Goal: Information Seeking & Learning: Find specific fact

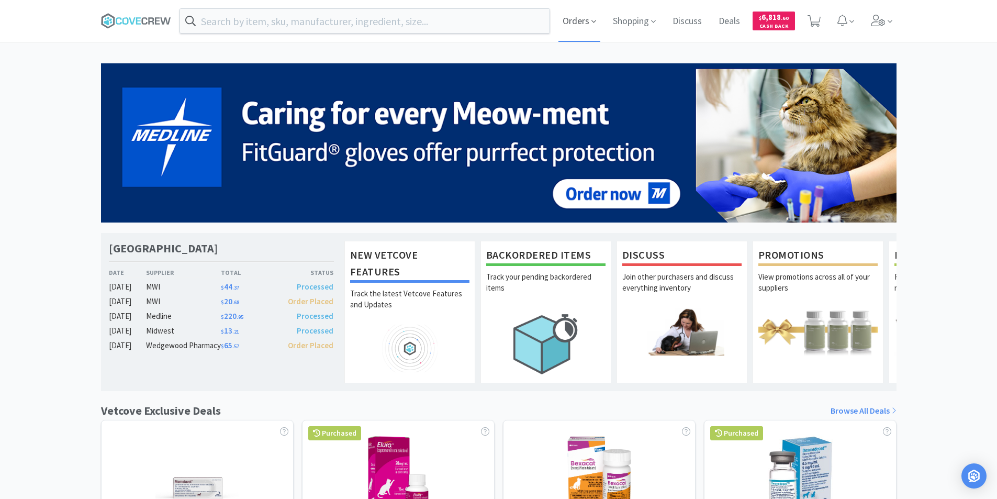
click at [574, 19] on span "Orders" at bounding box center [580, 21] width 42 height 42
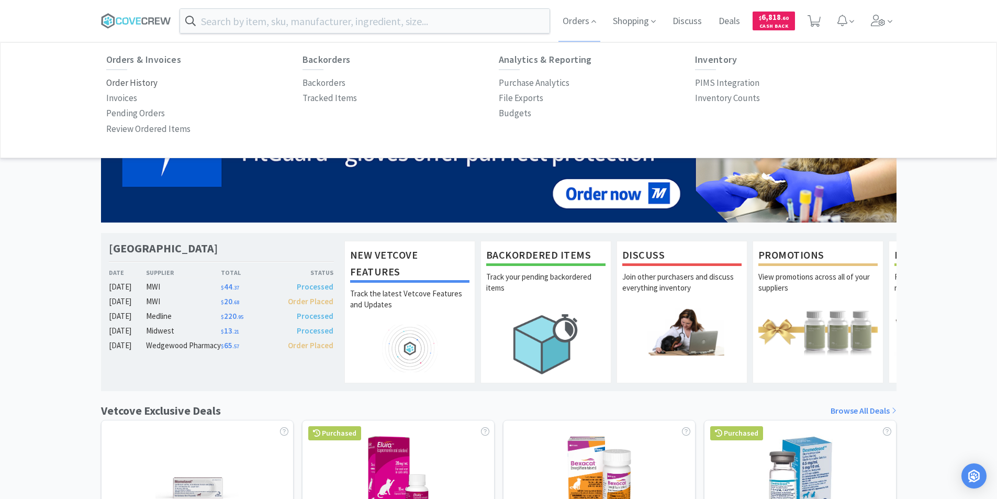
click at [138, 86] on p "Order History" at bounding box center [131, 83] width 51 height 14
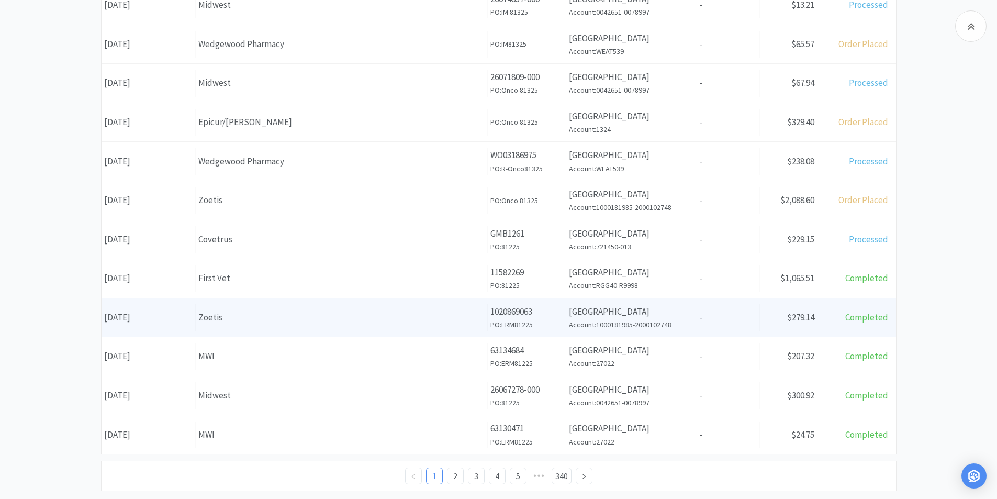
scroll to position [365, 0]
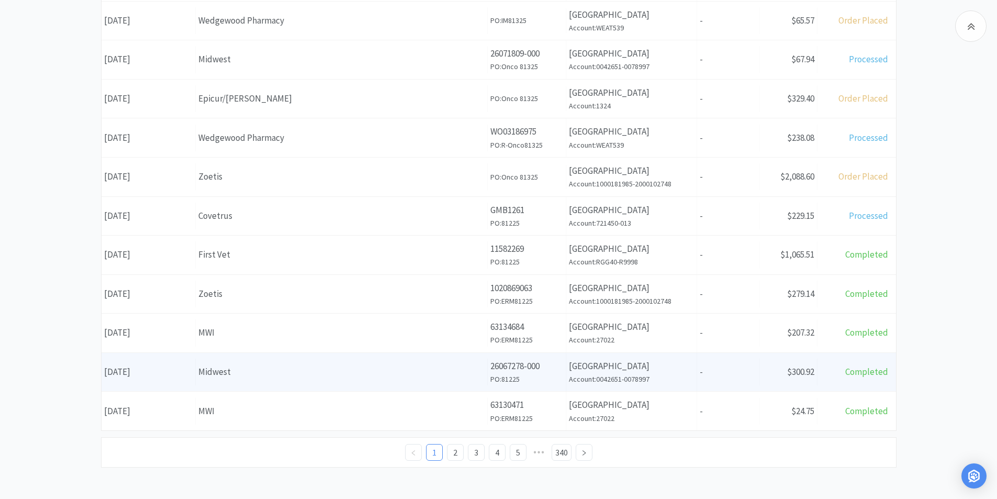
click at [433, 375] on div "Midwest" at bounding box center [341, 372] width 286 height 14
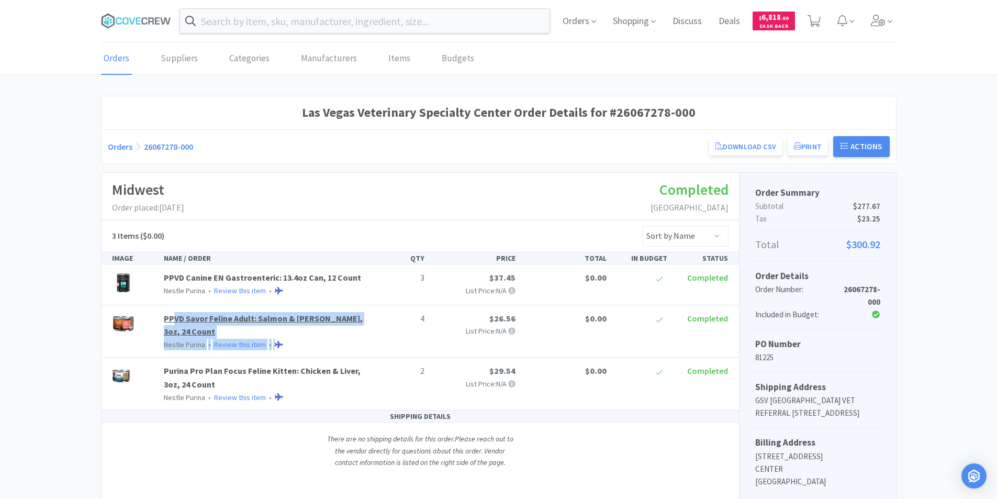
drag, startPoint x: 375, startPoint y: 319, endPoint x: 174, endPoint y: 319, distance: 201.1
click at [174, 319] on div "PPVD Savor Feline Adult: Salmon & Rice, 3oz, 24 Count Nestle Purina • Review th…" at bounding box center [420, 331] width 625 height 39
click at [376, 317] on p "4" at bounding box center [398, 319] width 52 height 14
drag, startPoint x: 365, startPoint y: 317, endPoint x: 164, endPoint y: 317, distance: 201.1
click at [164, 317] on div "PPVD Savor Feline Adult: Salmon & Rice, 3oz, 24 Count Nestle Purina • Review th…" at bounding box center [264, 331] width 208 height 39
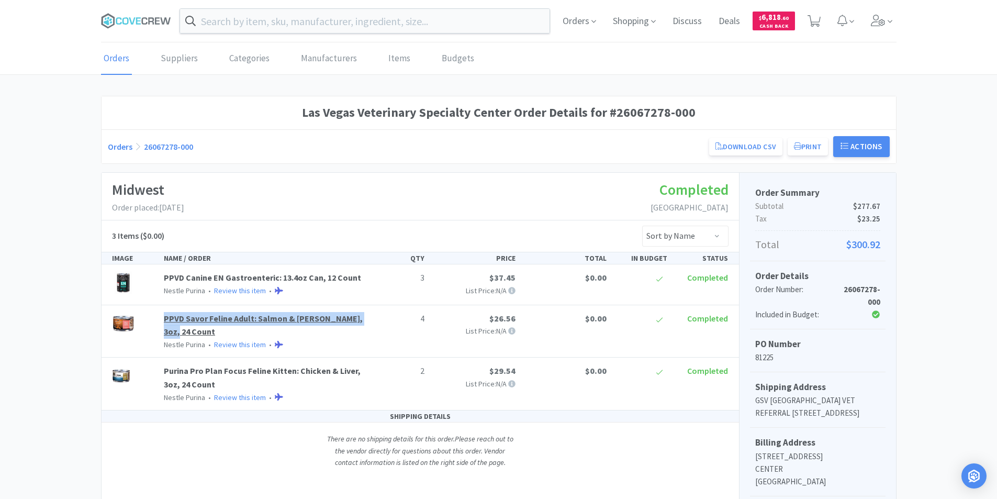
copy link "PPVD Savor Feline Adult: Salmon & [PERSON_NAME], 3oz, 24 Count"
click at [926, 316] on div "Las Vegas Veterinary Specialty Center Order Details for #26067278-000 Orders 26…" at bounding box center [498, 381] width 997 height 571
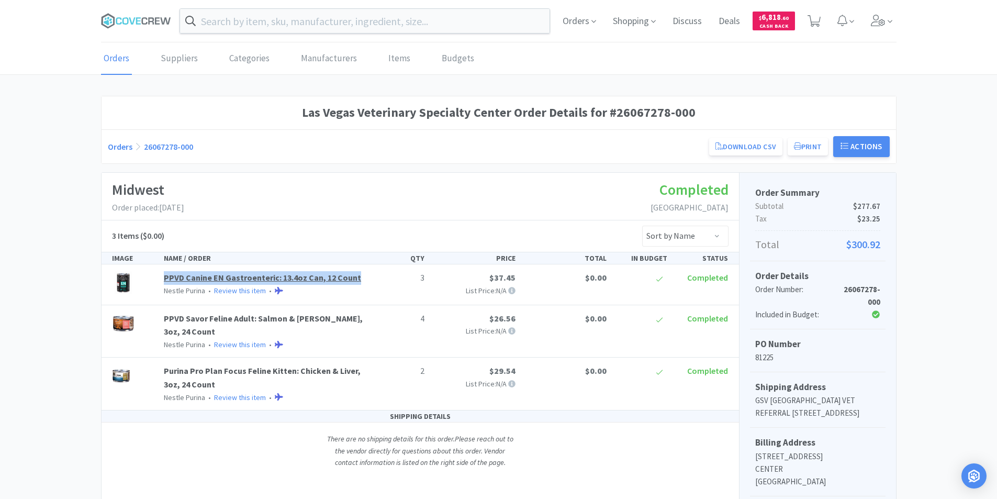
drag, startPoint x: 363, startPoint y: 280, endPoint x: 164, endPoint y: 275, distance: 199.5
click at [164, 275] on div "PPVD Canine EN Gastroenteric: 13.4oz Can, 12 Count Nestle Purina • Review this …" at bounding box center [264, 283] width 208 height 25
copy link "PPVD Canine EN Gastroenteric: 13.4oz Can, 12 Count"
drag, startPoint x: 996, startPoint y: 334, endPoint x: 950, endPoint y: 332, distance: 46.1
click at [996, 334] on div "Las Vegas Veterinary Specialty Center Order Details for #26067278-000 Orders 26…" at bounding box center [498, 381] width 997 height 571
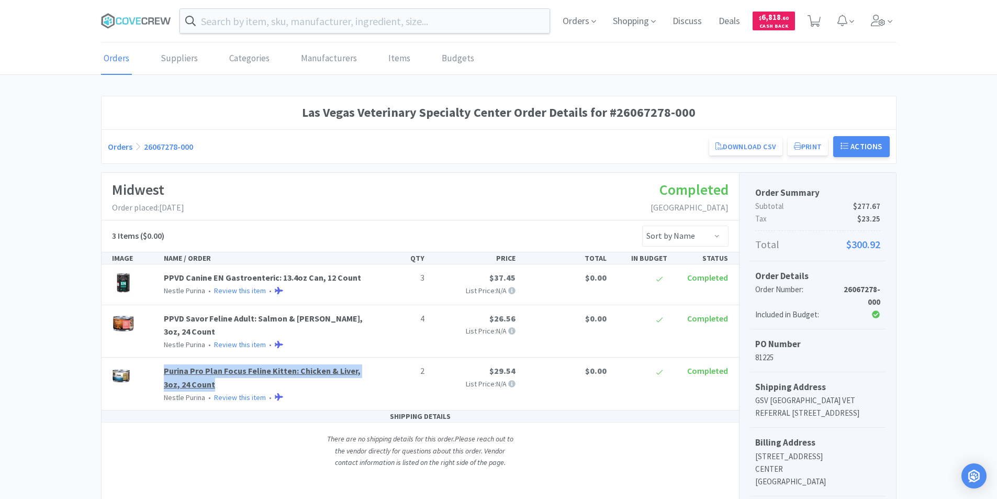
drag, startPoint x: 218, startPoint y: 372, endPoint x: 165, endPoint y: 361, distance: 54.0
click at [165, 364] on div "Purina Pro Plan Focus Feline Kitten: Chicken & Liver, 3oz, 24 Count Nestle Puri…" at bounding box center [264, 383] width 208 height 39
copy link "Purina Pro Plan Focus Feline Kitten: Chicken & Liver, 3oz, 24 Count"
click at [944, 306] on div "Las Vegas Veterinary Specialty Center Order Details for #26067278-000 Orders 26…" at bounding box center [498, 381] width 997 height 571
click at [318, 319] on link "PPVD Savor Feline Adult: Salmon & [PERSON_NAME], 3oz, 24 Count" at bounding box center [263, 325] width 199 height 24
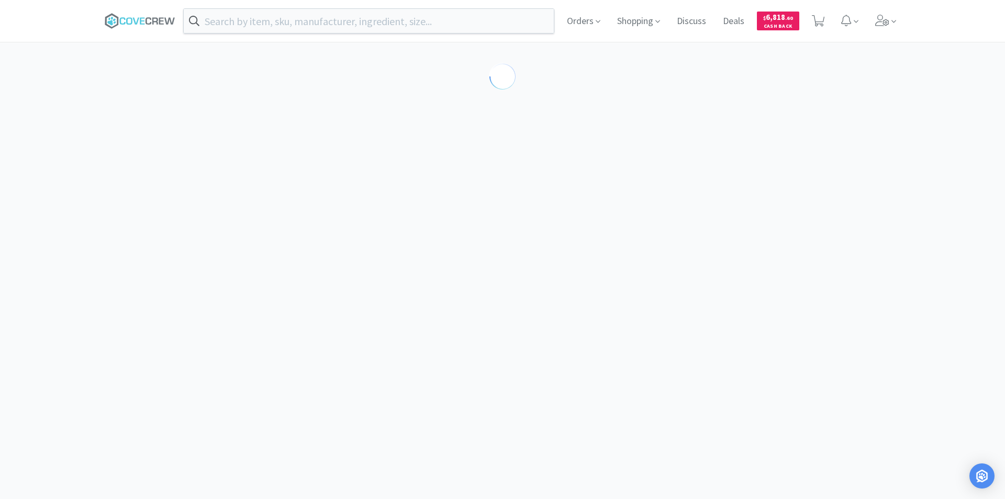
select select "192282"
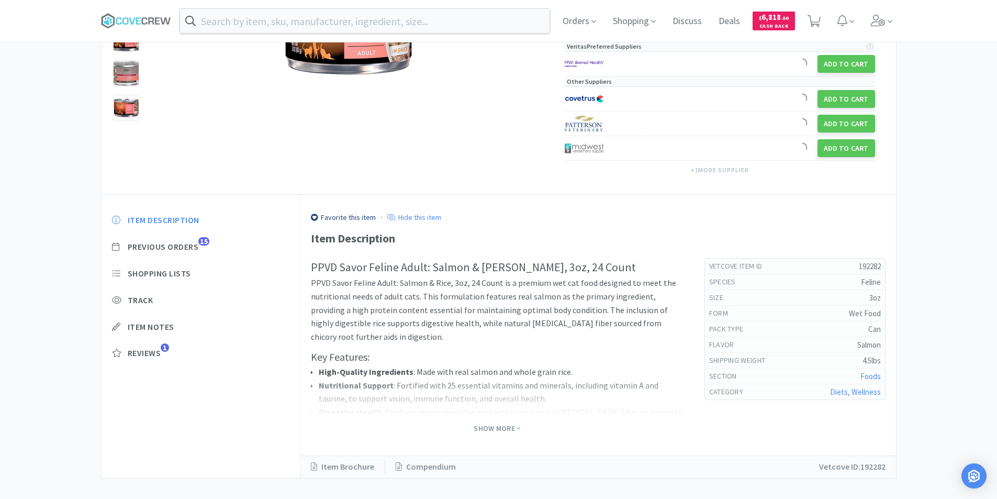
scroll to position [193, 0]
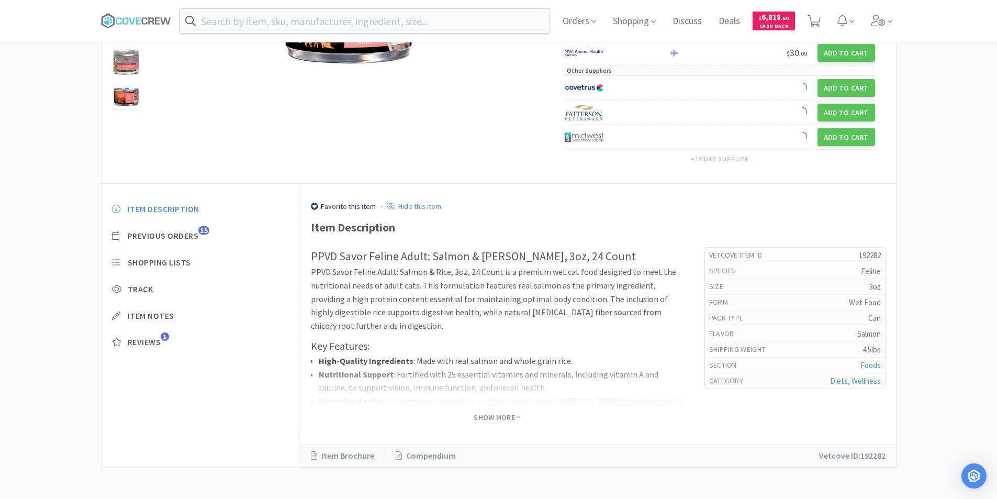
click at [494, 412] on span "Show More" at bounding box center [497, 418] width 47 height 14
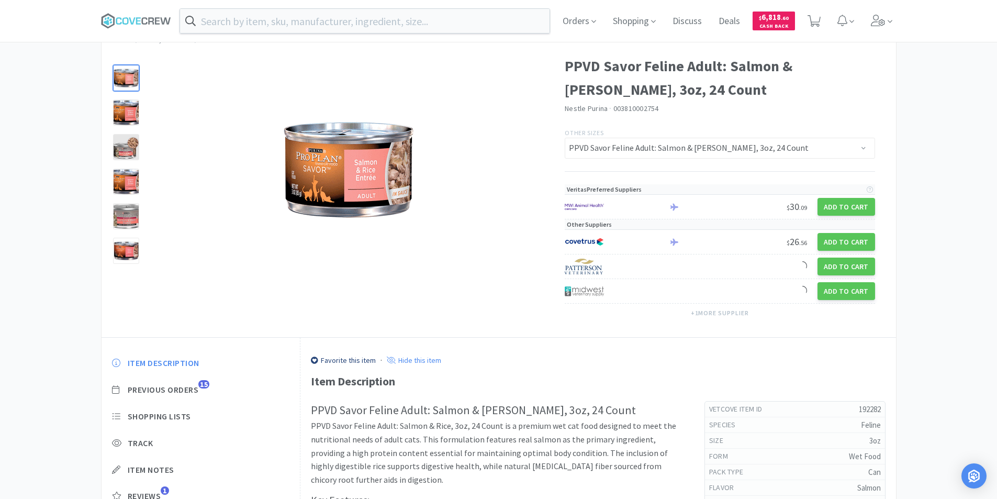
scroll to position [0, 0]
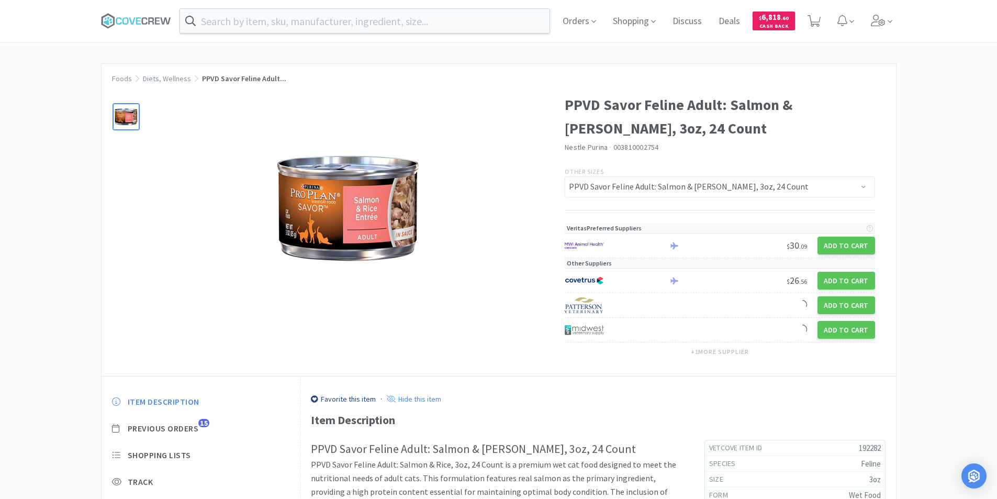
click at [596, 325] on img at bounding box center [584, 330] width 39 height 16
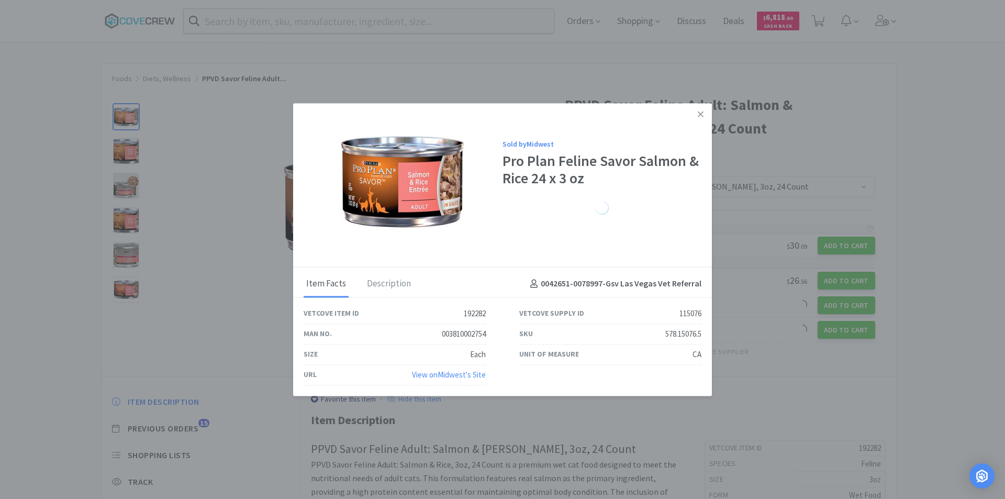
click at [673, 332] on div "578.15076.5" at bounding box center [684, 334] width 36 height 13
copy div "578.15076.5"
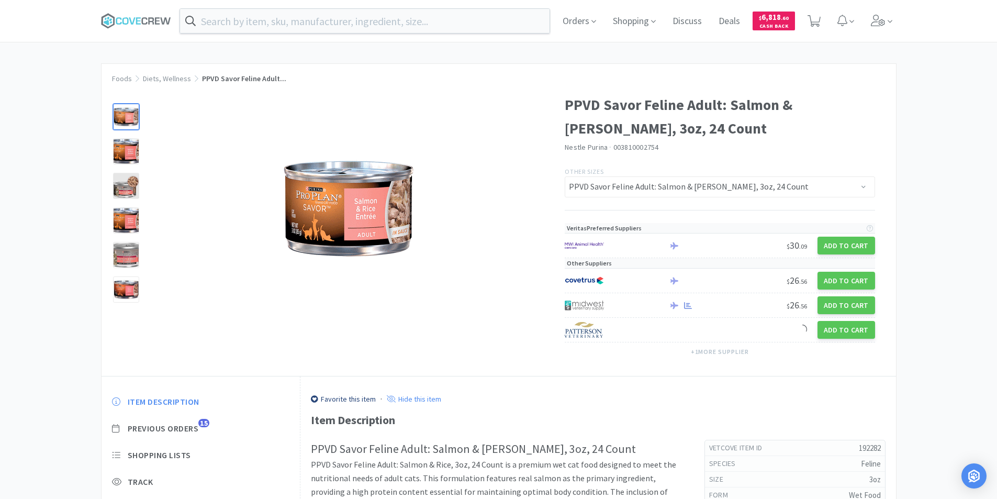
click at [914, 336] on div "Foods Diets, Wellness PPVD Savor Feline Adult... PPVD Savor Feline Adult: Salmo…" at bounding box center [498, 468] width 997 height 811
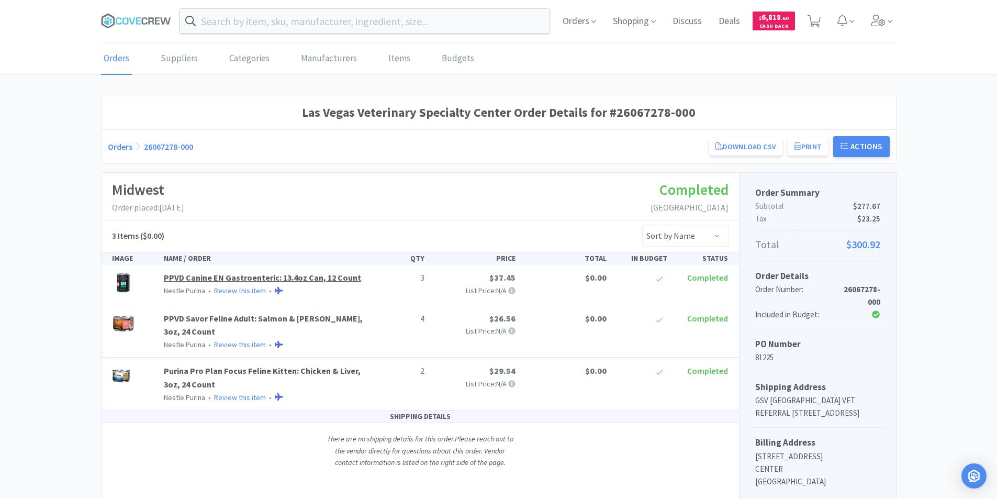
click at [349, 281] on link "PPVD Canine EN Gastroenteric: 13.4oz Can, 12 Count" at bounding box center [262, 277] width 197 height 10
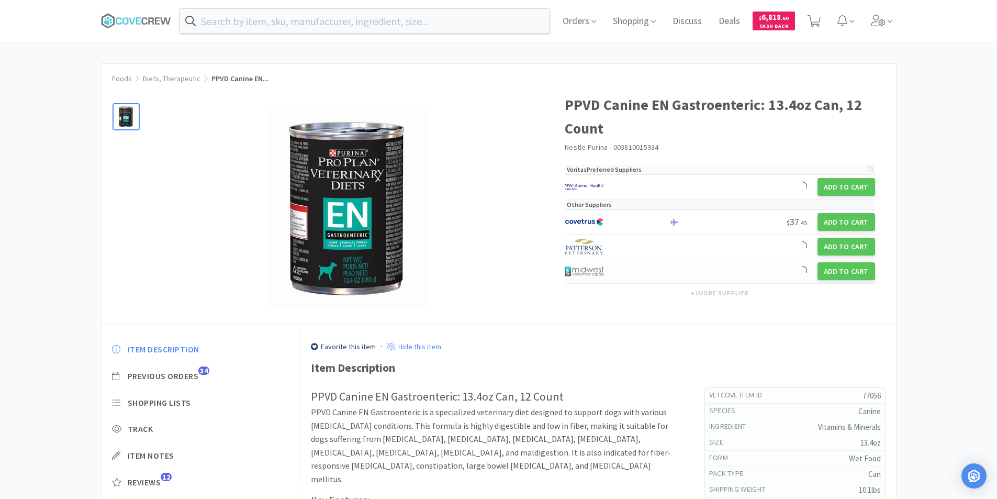
click at [587, 264] on img at bounding box center [584, 271] width 39 height 16
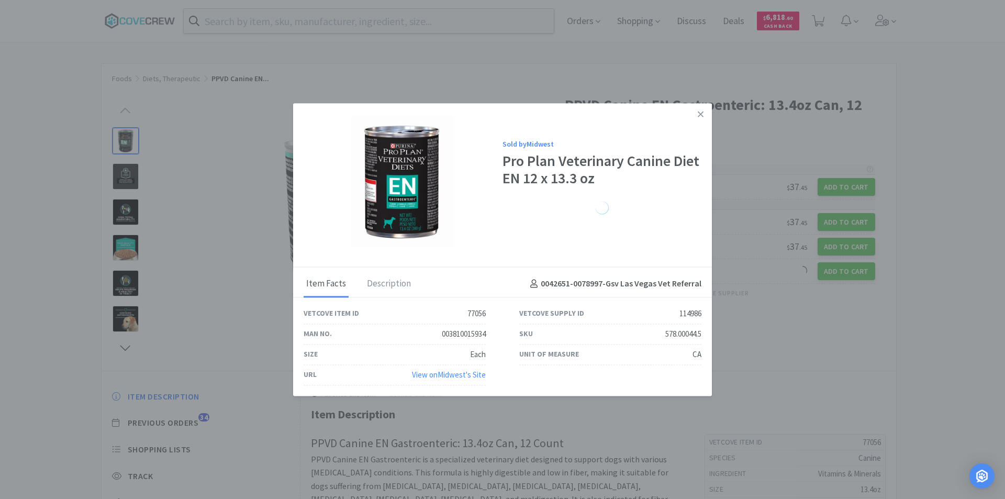
click at [678, 335] on div "578.00044.5" at bounding box center [684, 334] width 36 height 13
copy div "578.00044.5"
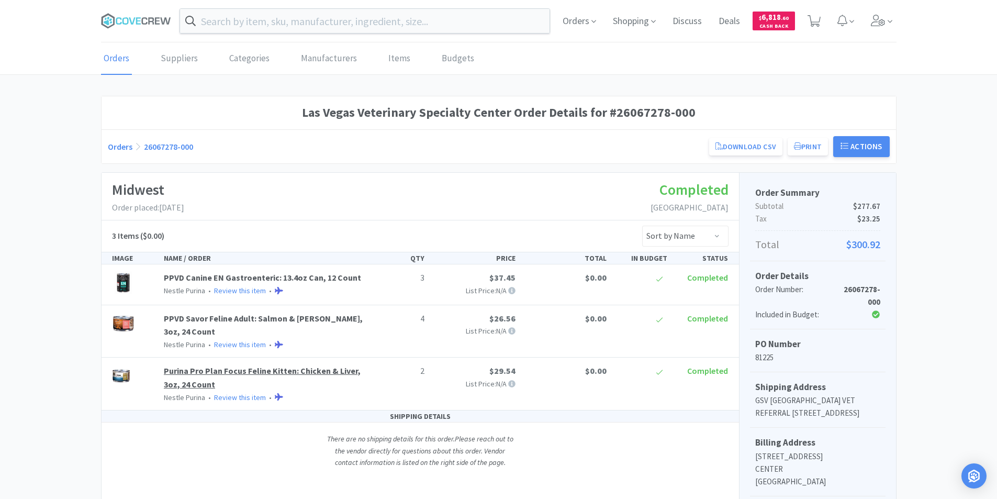
click at [283, 365] on link "Purina Pro Plan Focus Feline Kitten: Chicken & Liver, 3oz, 24 Count" at bounding box center [262, 377] width 197 height 24
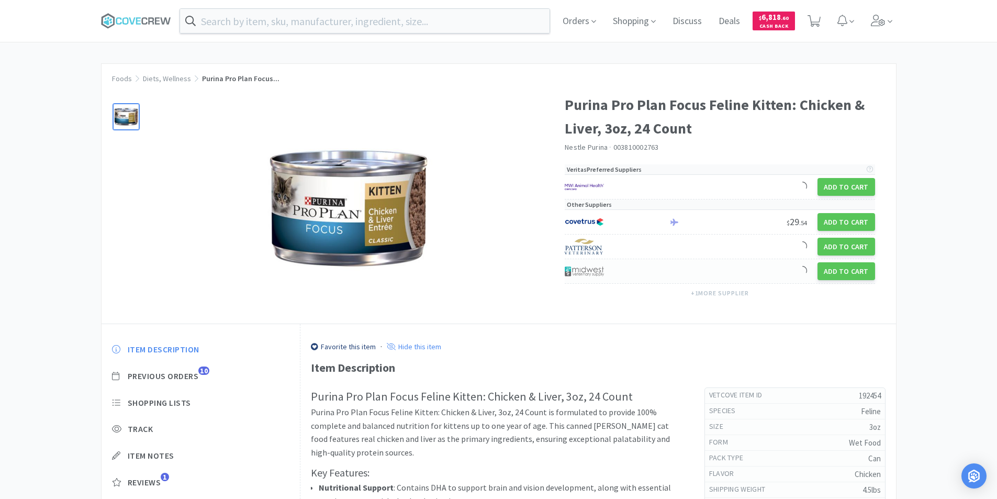
click at [606, 271] on div at bounding box center [611, 271] width 93 height 18
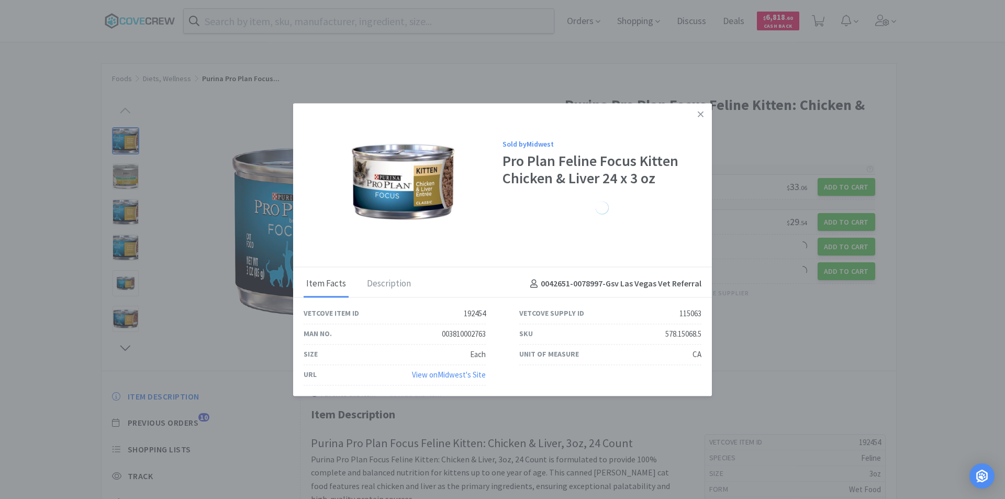
click at [671, 333] on div "578.15068.5" at bounding box center [684, 334] width 36 height 13
copy div "578.15068.5"
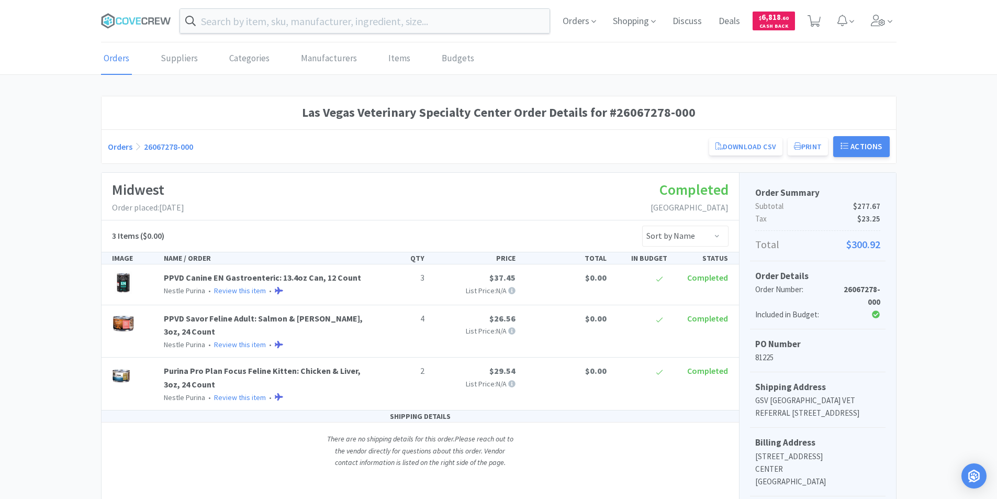
click at [167, 140] on div "Orders 26067278-000 Download CSV Print Las Vegas Veterinary Specialty Center Or…" at bounding box center [499, 146] width 782 height 21
click at [168, 145] on link "26067278-000" at bounding box center [168, 146] width 49 height 10
drag, startPoint x: 199, startPoint y: 148, endPoint x: 141, endPoint y: 149, distance: 58.1
click at [141, 149] on div "Orders 26067278-000 Download CSV Print Las Vegas Veterinary Specialty Center Or…" at bounding box center [499, 146] width 782 height 21
copy link "26067278-000"
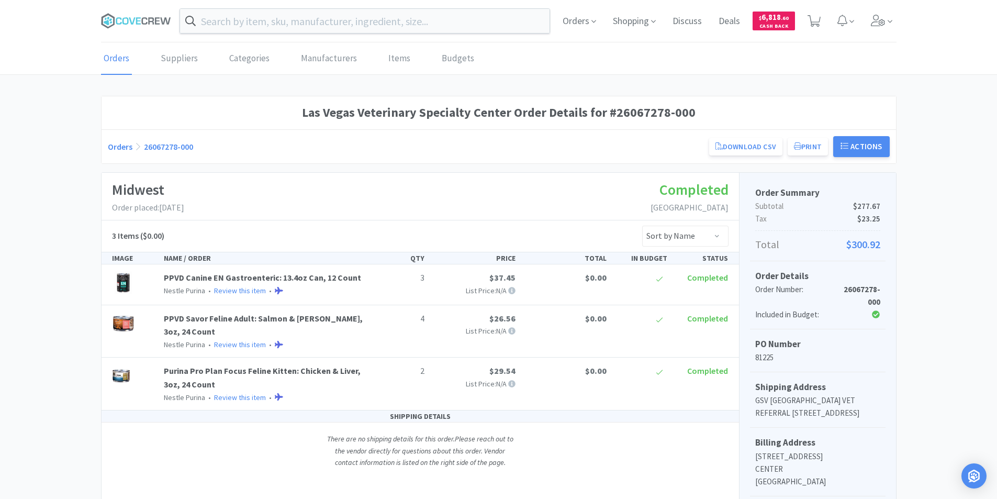
click at [933, 338] on div "Las Vegas Veterinary Specialty Center Order Details for #26067278-000 Orders 26…" at bounding box center [498, 381] width 997 height 571
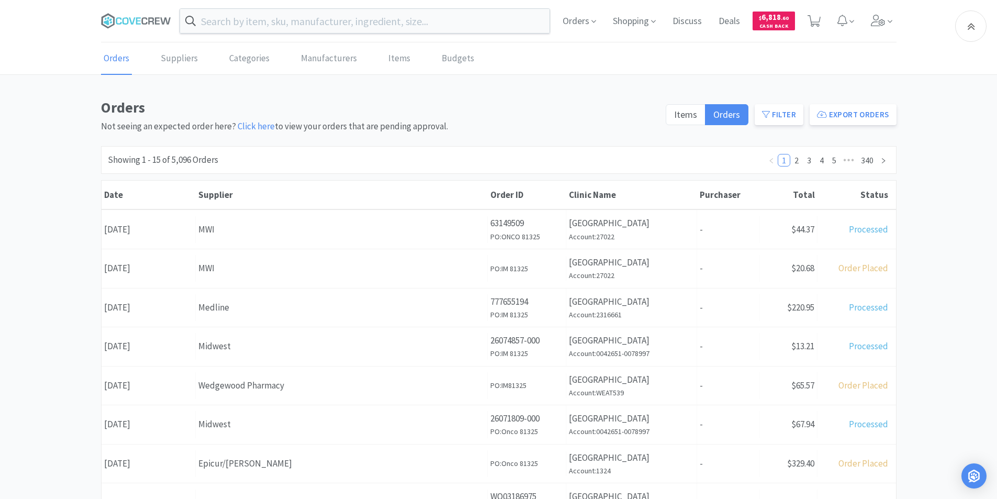
scroll to position [365, 0]
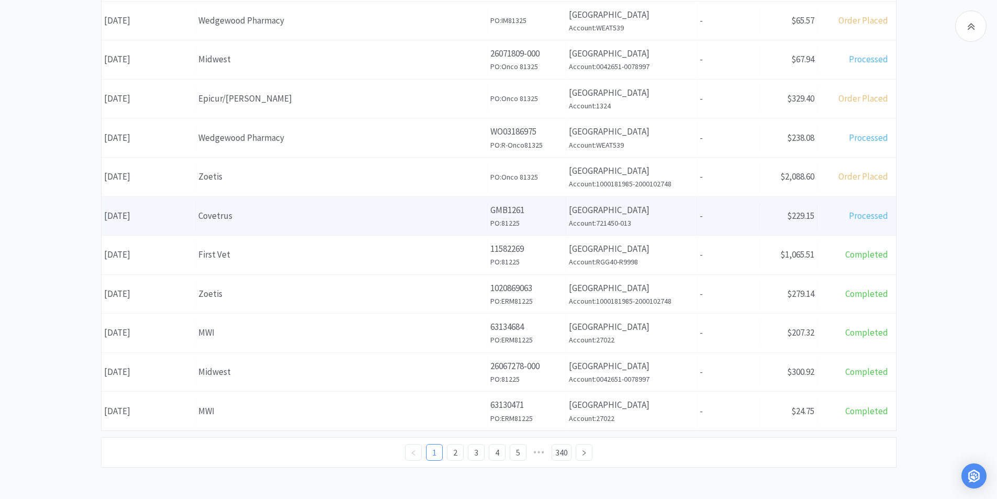
click at [262, 213] on div "Covetrus" at bounding box center [341, 216] width 286 height 14
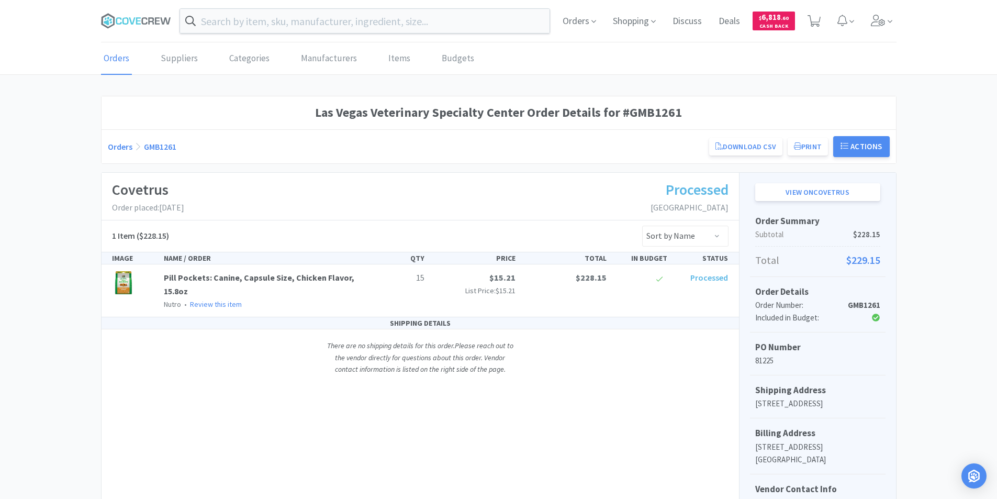
click at [164, 141] on link "GMB1261" at bounding box center [160, 146] width 32 height 10
drag, startPoint x: 199, startPoint y: 152, endPoint x: 145, endPoint y: 153, distance: 55.0
click at [145, 153] on div "Orders GMB1261 Download CSV Print Las Vegas Veterinary Specialty Center Order f…" at bounding box center [499, 146] width 782 height 21
copy link "GMB1261"
click at [930, 274] on div "Las Vegas Veterinary Specialty Center Order Details for #GMB1261 Orders GMB1261…" at bounding box center [498, 337] width 997 height 483
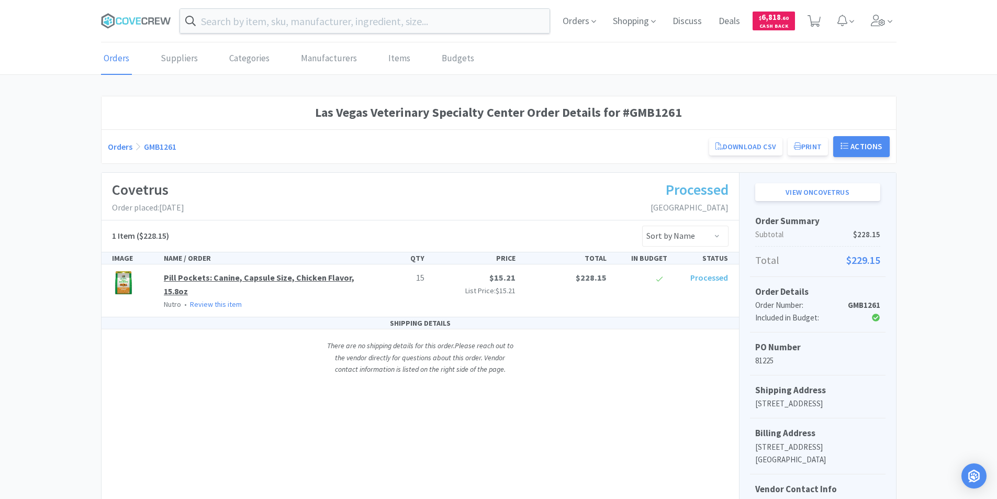
click at [271, 275] on link "Pill Pockets: Canine, Capsule Size, Chicken Flavor, 15.8oz" at bounding box center [259, 284] width 191 height 24
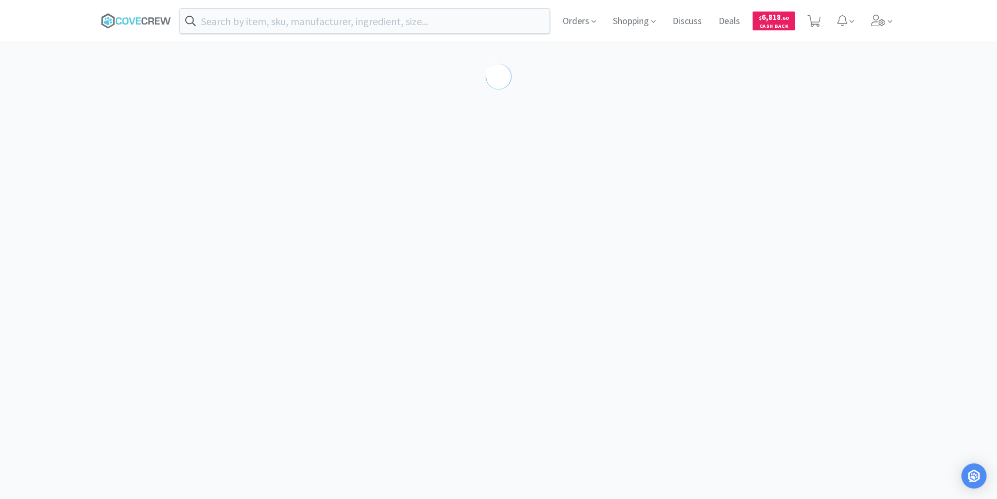
select select "113132"
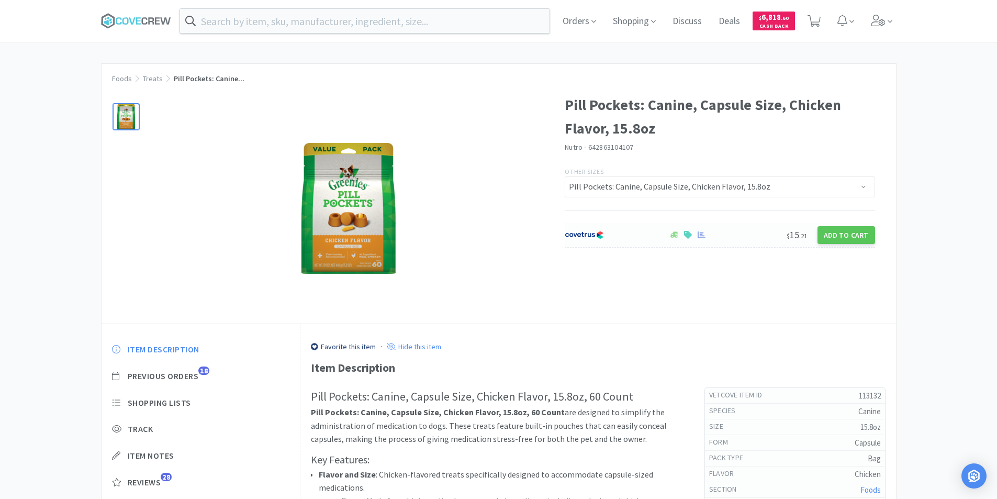
click at [616, 231] on div at bounding box center [611, 235] width 93 height 18
select select "1"
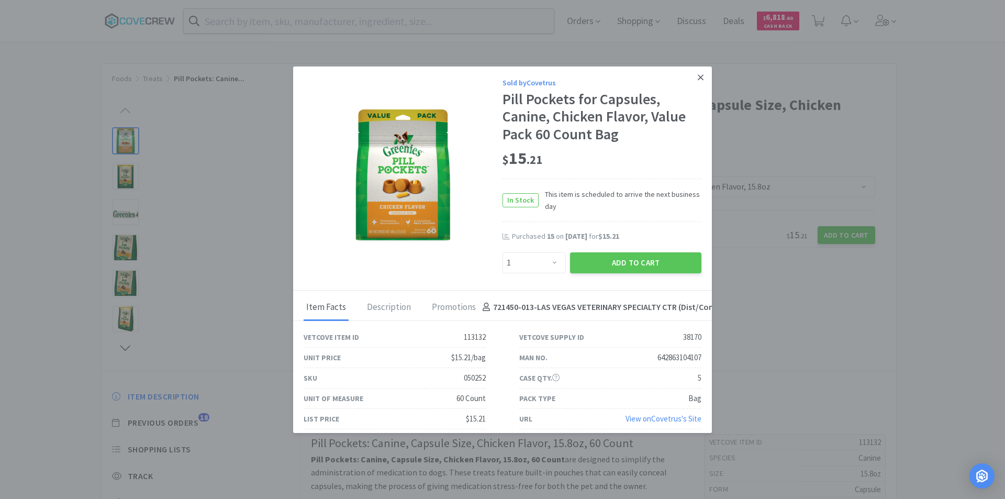
click at [698, 77] on link at bounding box center [701, 77] width 18 height 23
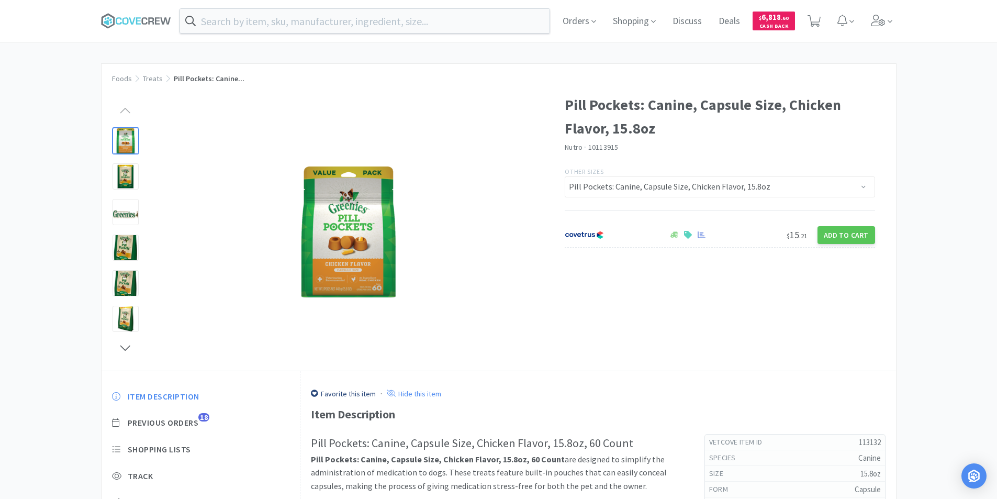
drag, startPoint x: 927, startPoint y: 249, endPoint x: 878, endPoint y: 254, distance: 49.6
click at [927, 249] on div "Foods Treats Pill Pockets: Canine... Pill Pockets: Canine, Capsule Size, Chicke…" at bounding box center [498, 358] width 997 height 591
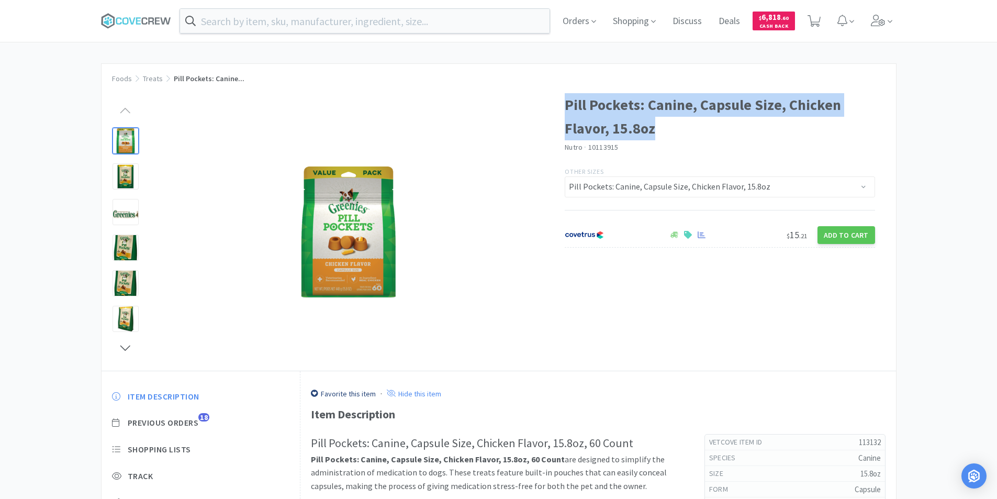
drag, startPoint x: 659, startPoint y: 125, endPoint x: 569, endPoint y: 105, distance: 92.9
click at [569, 105] on h1 "Pill Pockets: Canine, Capsule Size, Chicken Flavor, 15.8oz" at bounding box center [720, 116] width 310 height 47
copy h1 "Pill Pockets: Canine, Capsule Size, Chicken Flavor, 15.8oz"
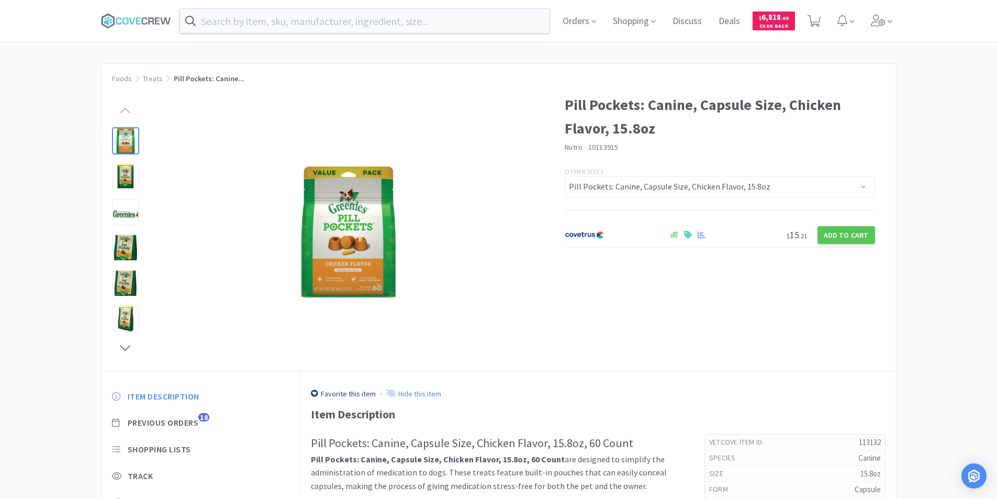
click at [968, 263] on div "Foods Treats Pill Pockets: Canine... Pill Pockets: Canine, Capsule Size, Chicke…" at bounding box center [498, 358] width 997 height 591
drag, startPoint x: 962, startPoint y: 328, endPoint x: 940, endPoint y: 335, distance: 22.5
click at [957, 333] on div "Foods Treats Pill Pockets: Canine... Pill Pockets: Canine, Capsule Size, Chicke…" at bounding box center [498, 358] width 997 height 591
